Goal: Task Accomplishment & Management: Manage account settings

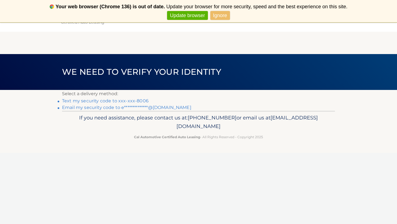
click at [139, 100] on link "Text my security code to xxx-xxx-8006" at bounding box center [105, 100] width 86 height 5
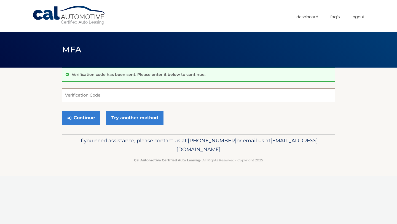
click at [128, 95] on input "Verification Code" at bounding box center [198, 95] width 273 height 14
type input "955152"
click at [91, 122] on button "Continue" at bounding box center [81, 118] width 38 height 14
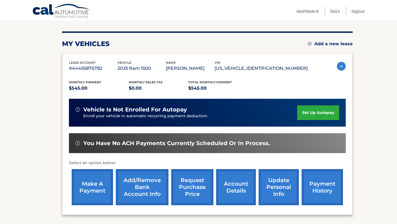
scroll to position [61, 0]
